Goal: Navigation & Orientation: Find specific page/section

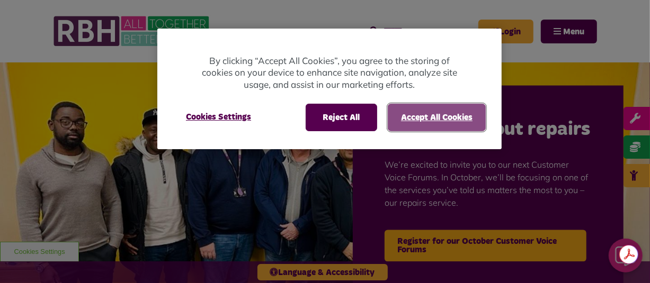
click at [430, 124] on button "Accept All Cookies" at bounding box center [437, 118] width 98 height 28
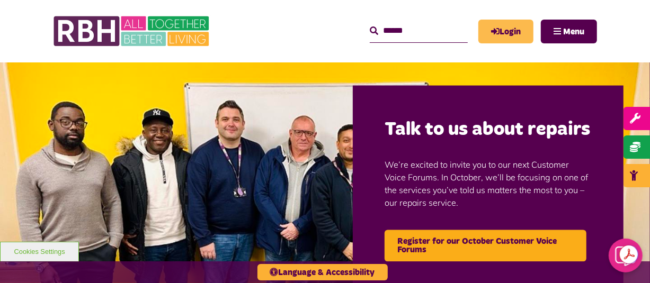
click at [505, 31] on link "Login" at bounding box center [505, 32] width 55 height 24
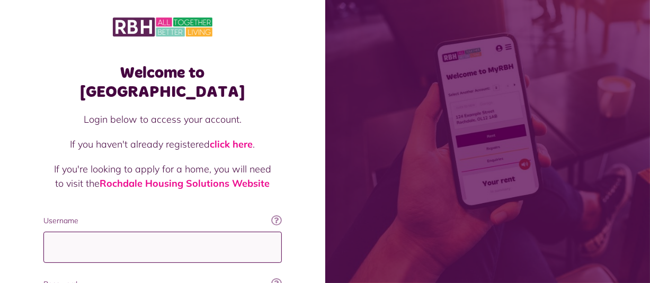
type input "**********"
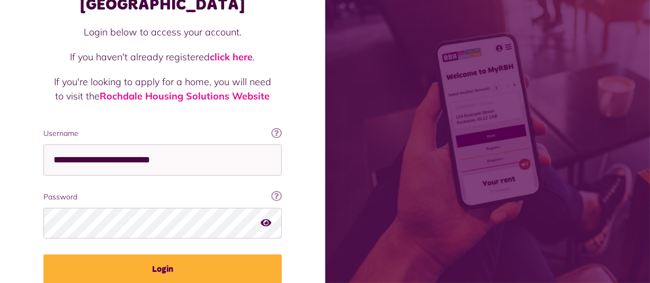
scroll to position [93, 0]
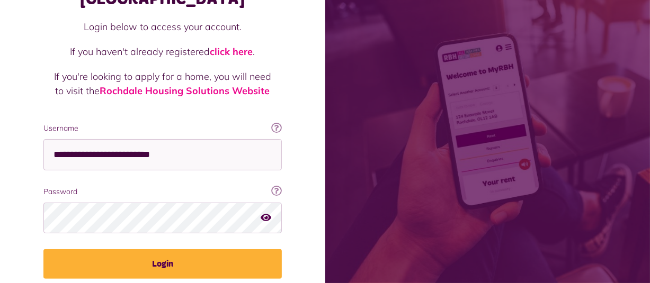
click at [265, 213] on icon "button" at bounding box center [266, 218] width 11 height 10
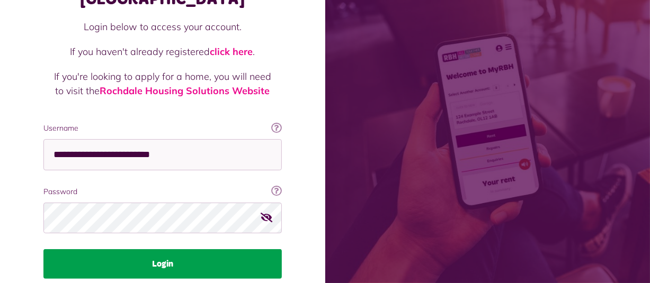
click at [241, 250] on button "Login" at bounding box center [162, 265] width 238 height 30
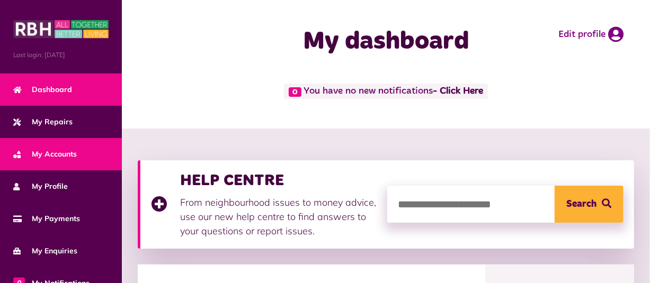
click at [64, 155] on span "My Accounts" at bounding box center [45, 154] width 64 height 11
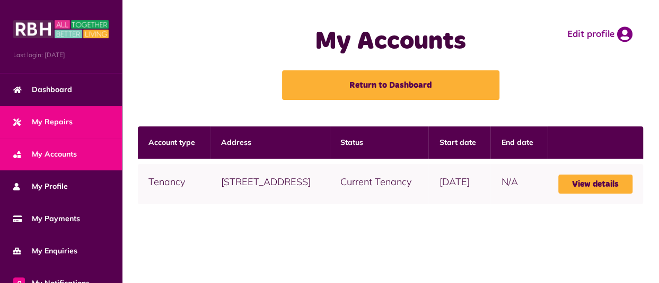
click at [63, 117] on span "My Repairs" at bounding box center [42, 122] width 59 height 11
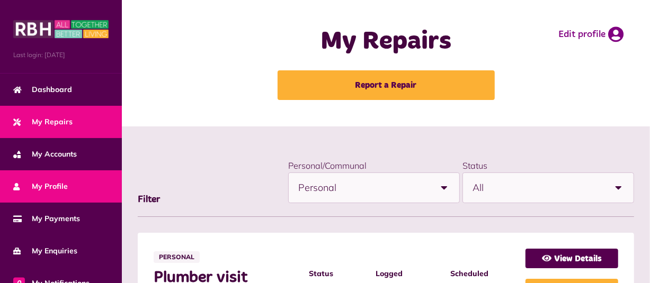
click at [36, 184] on span "My Profile" at bounding box center [40, 186] width 55 height 11
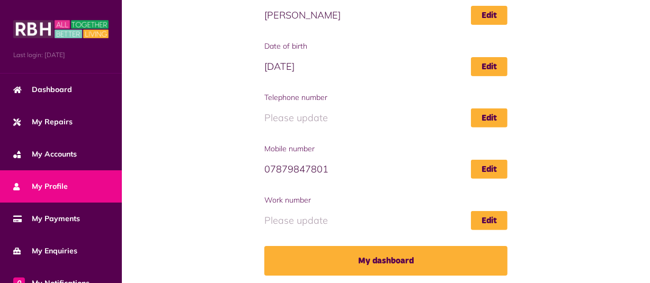
scroll to position [223, 0]
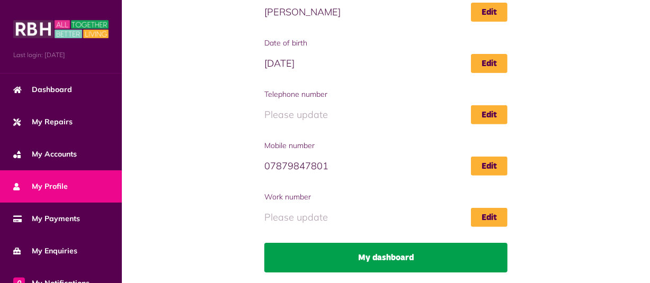
click at [465, 261] on link "My dashboard" at bounding box center [385, 258] width 243 height 30
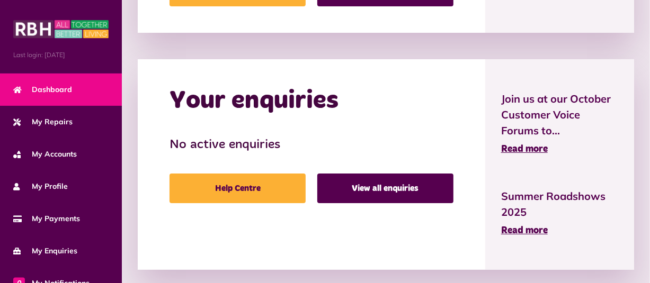
scroll to position [670, 0]
